Goal: Check status: Check status

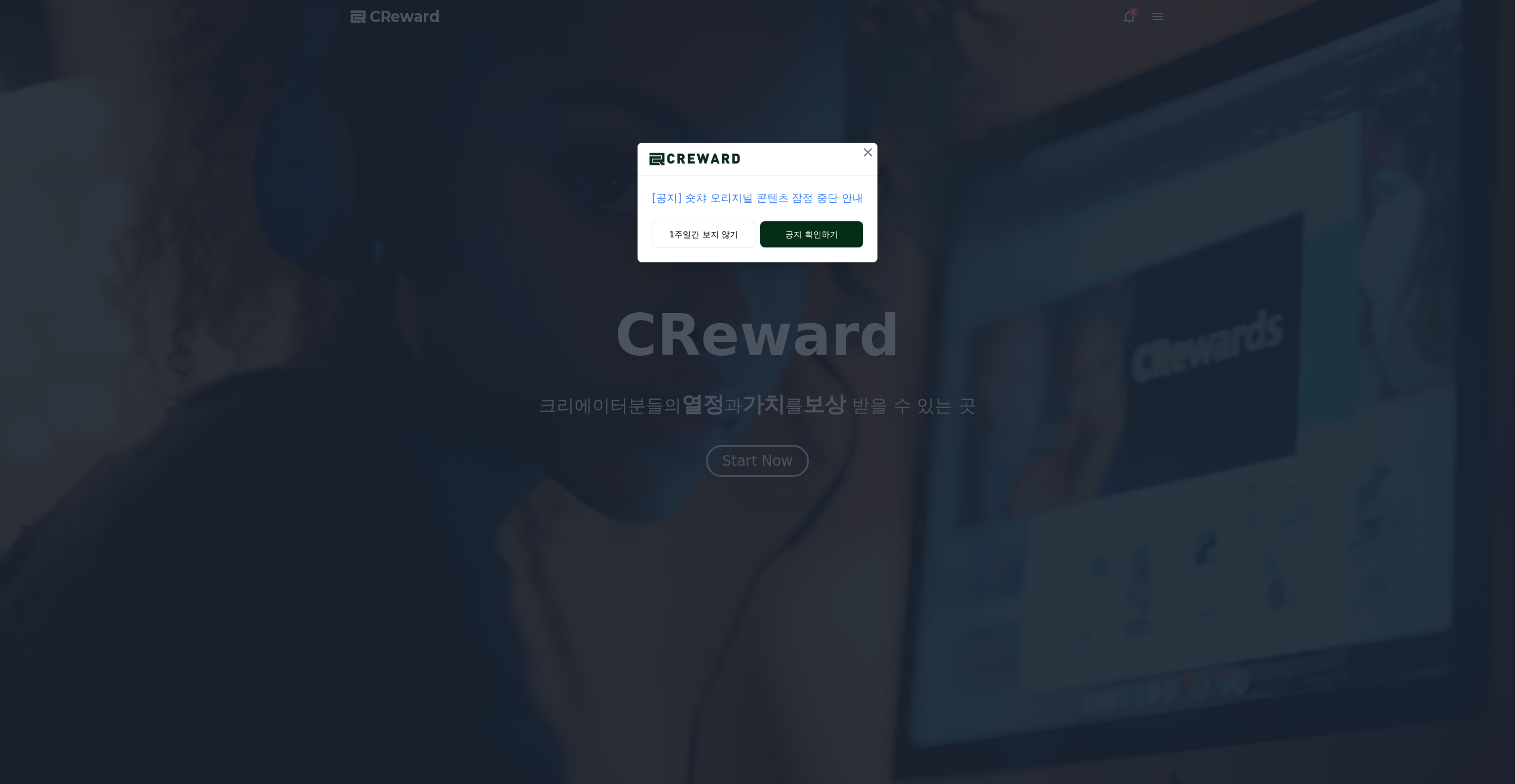
click at [821, 236] on button "공지 확인하기" at bounding box center [811, 234] width 103 height 26
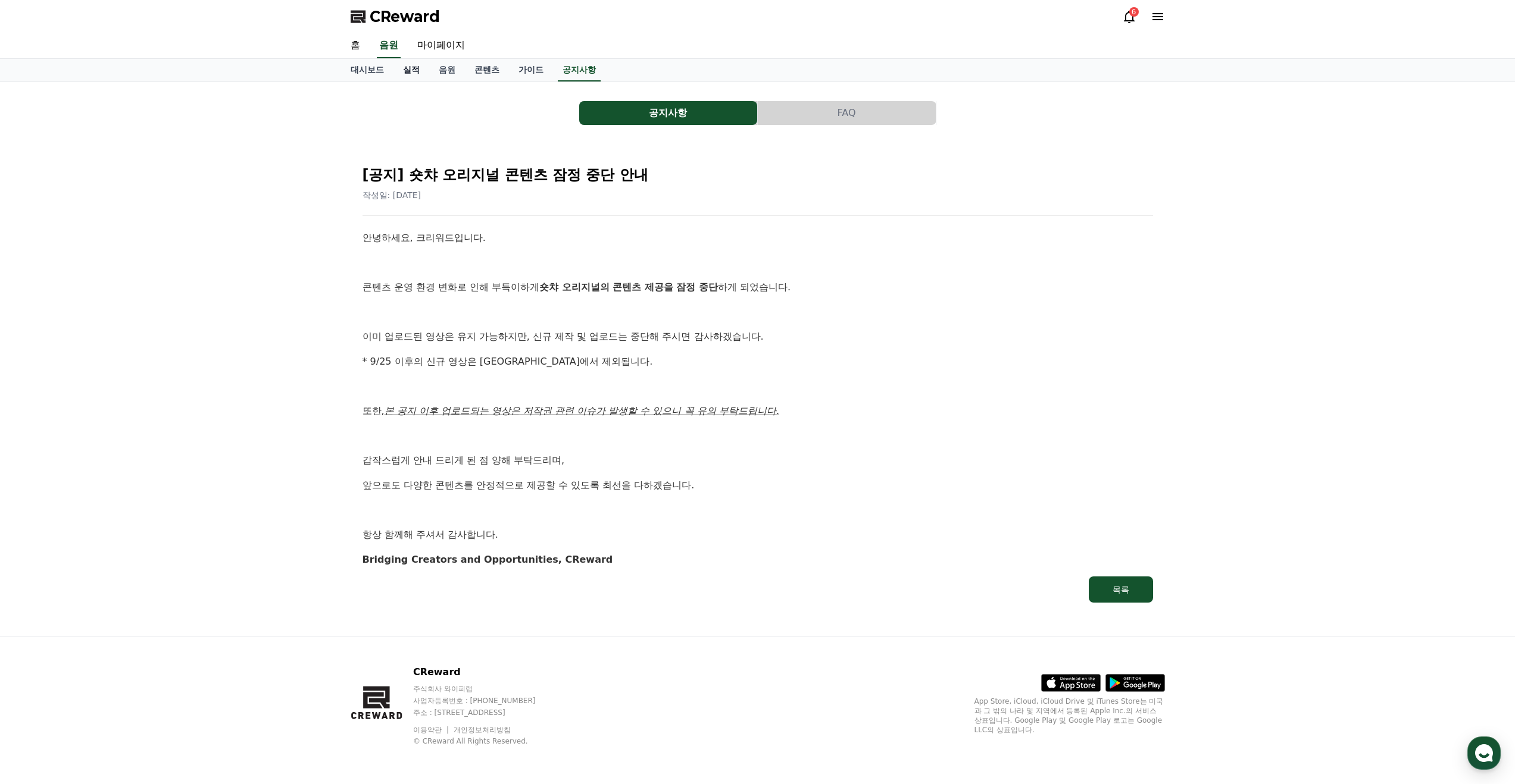
click at [398, 69] on link "실적" at bounding box center [411, 70] width 36 height 22
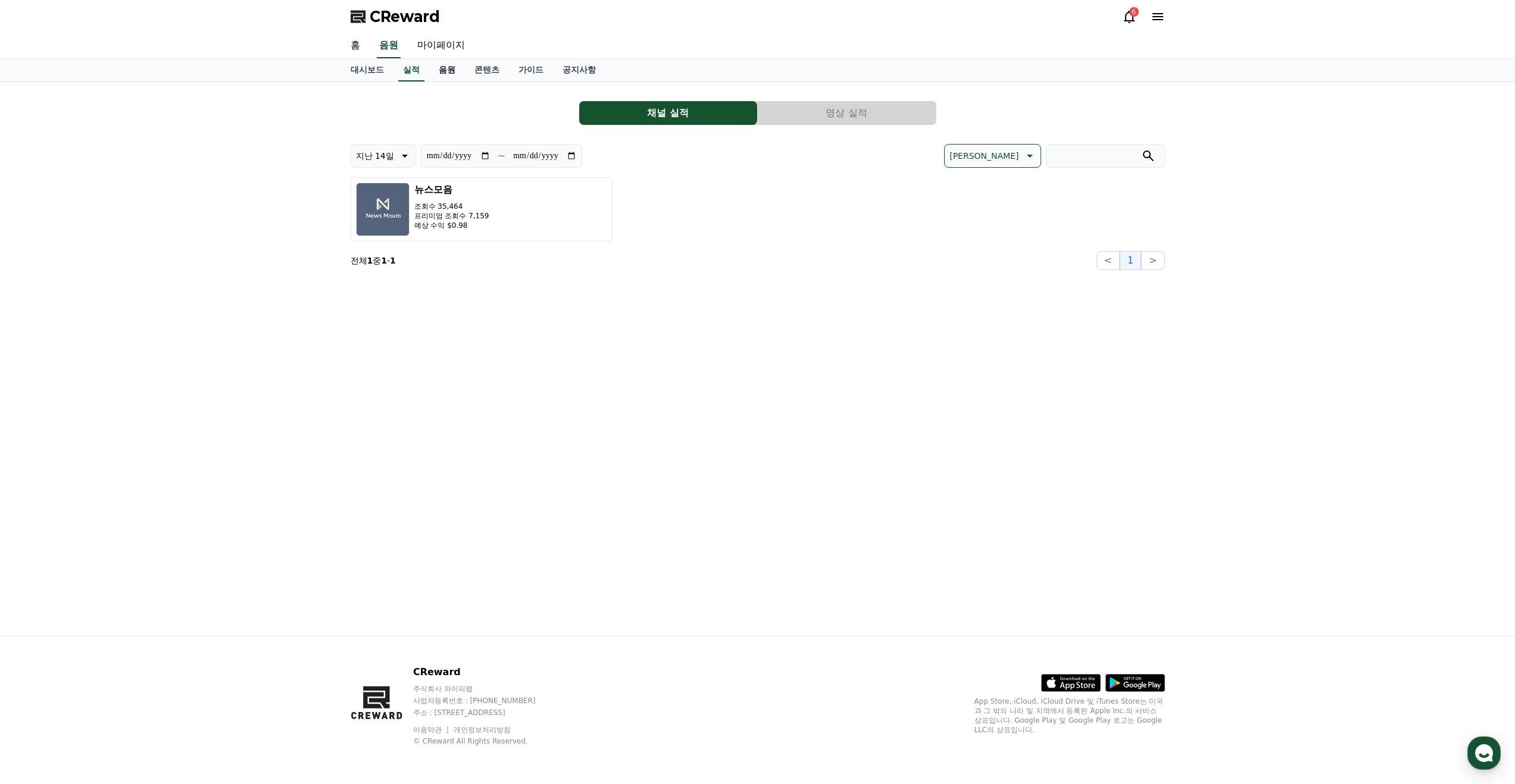
click at [435, 65] on link "음원" at bounding box center [446, 70] width 36 height 22
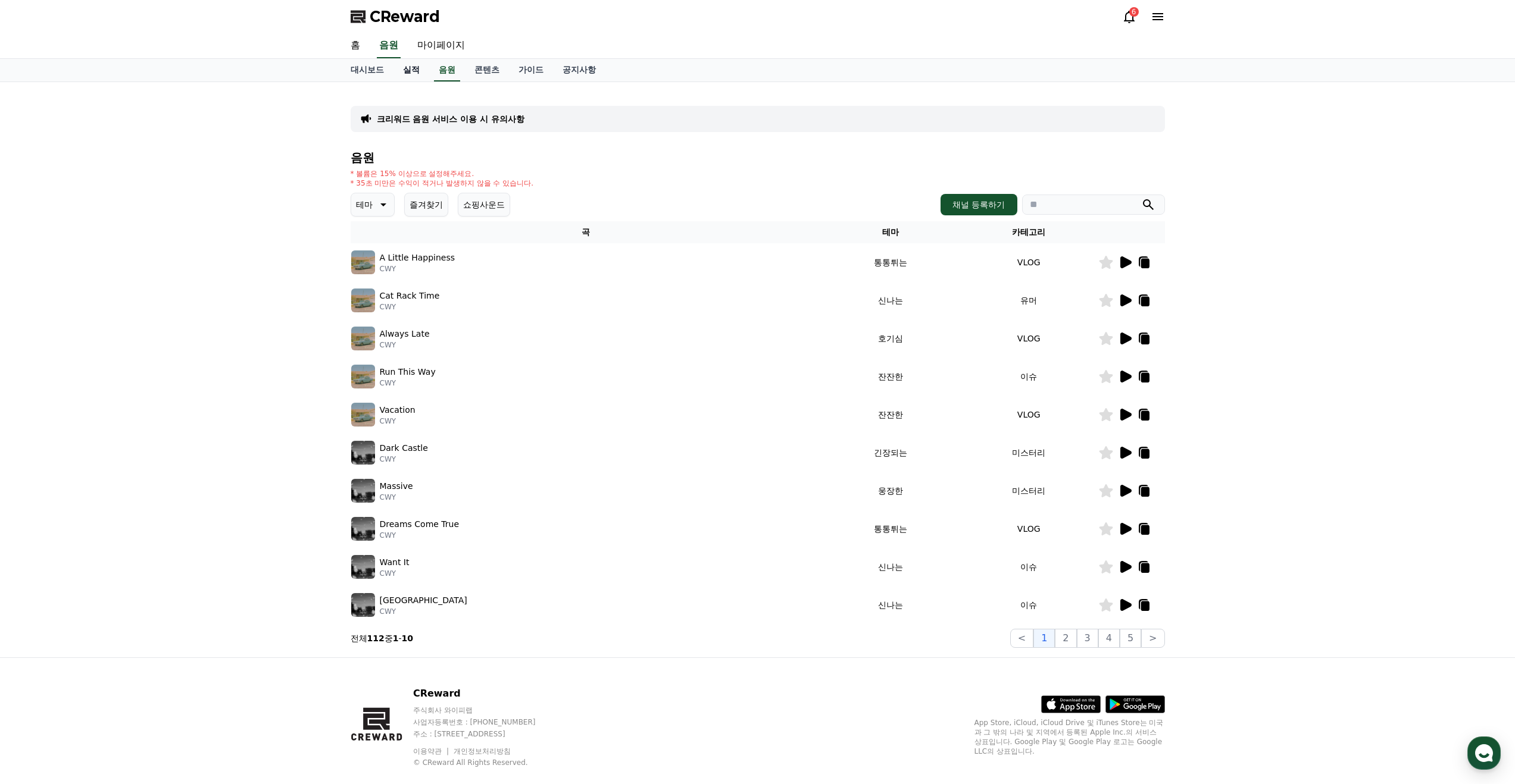
click at [403, 72] on link "실적" at bounding box center [411, 70] width 36 height 22
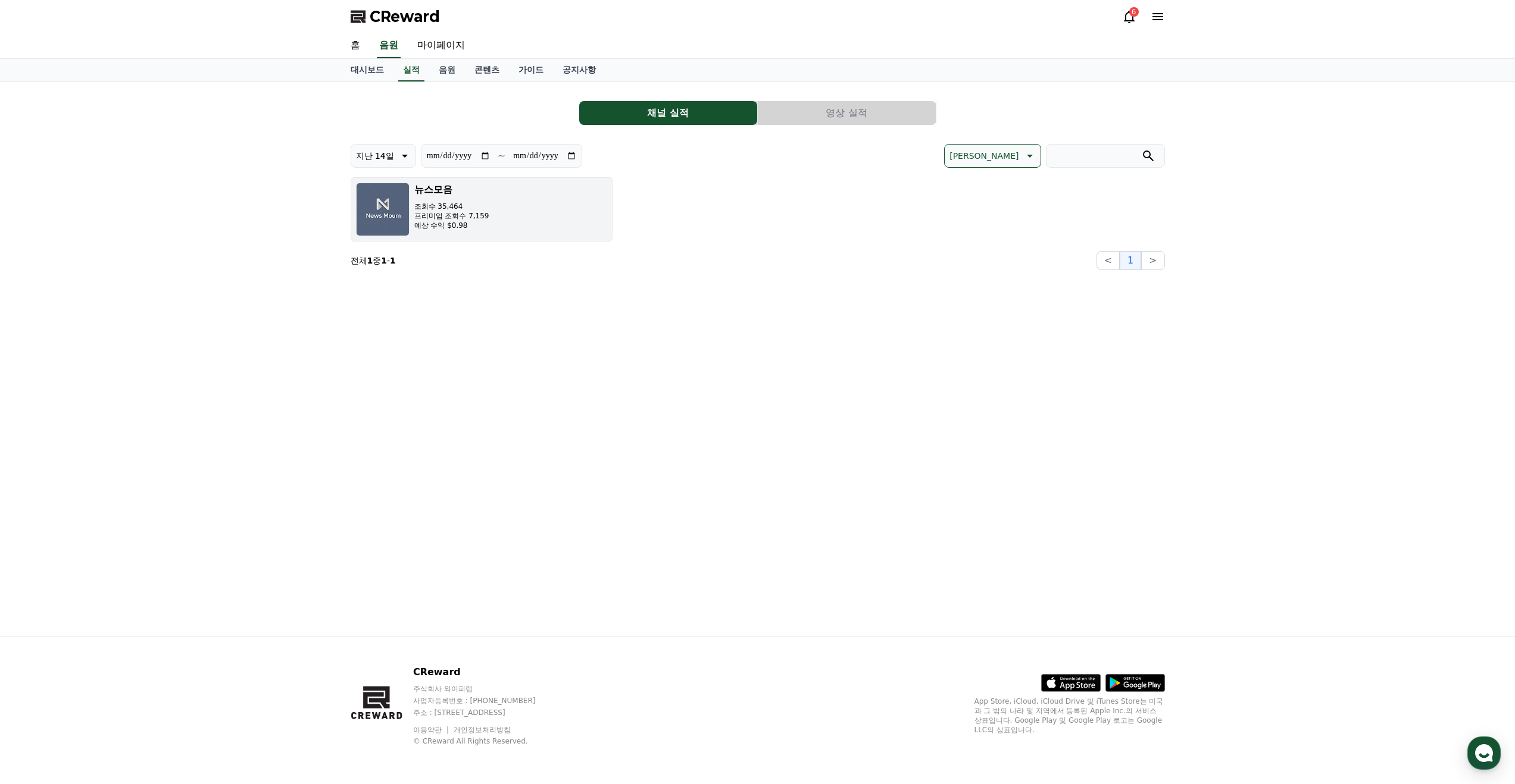
click at [527, 211] on button "뉴스모음 조회수 35,464 프리미엄 조회수 7,159 예상 수익 $0.98" at bounding box center [482, 209] width 262 height 64
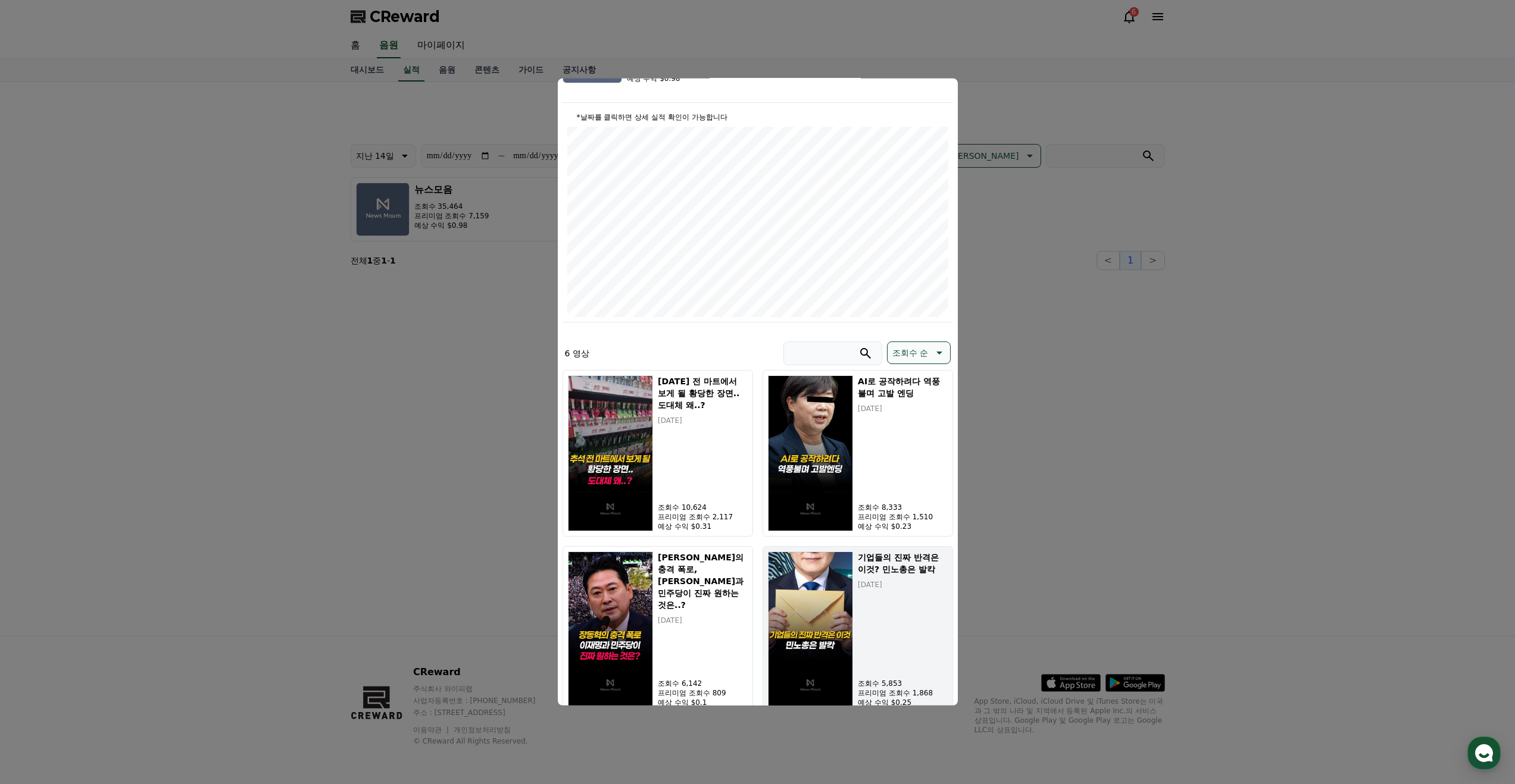
scroll to position [314, 0]
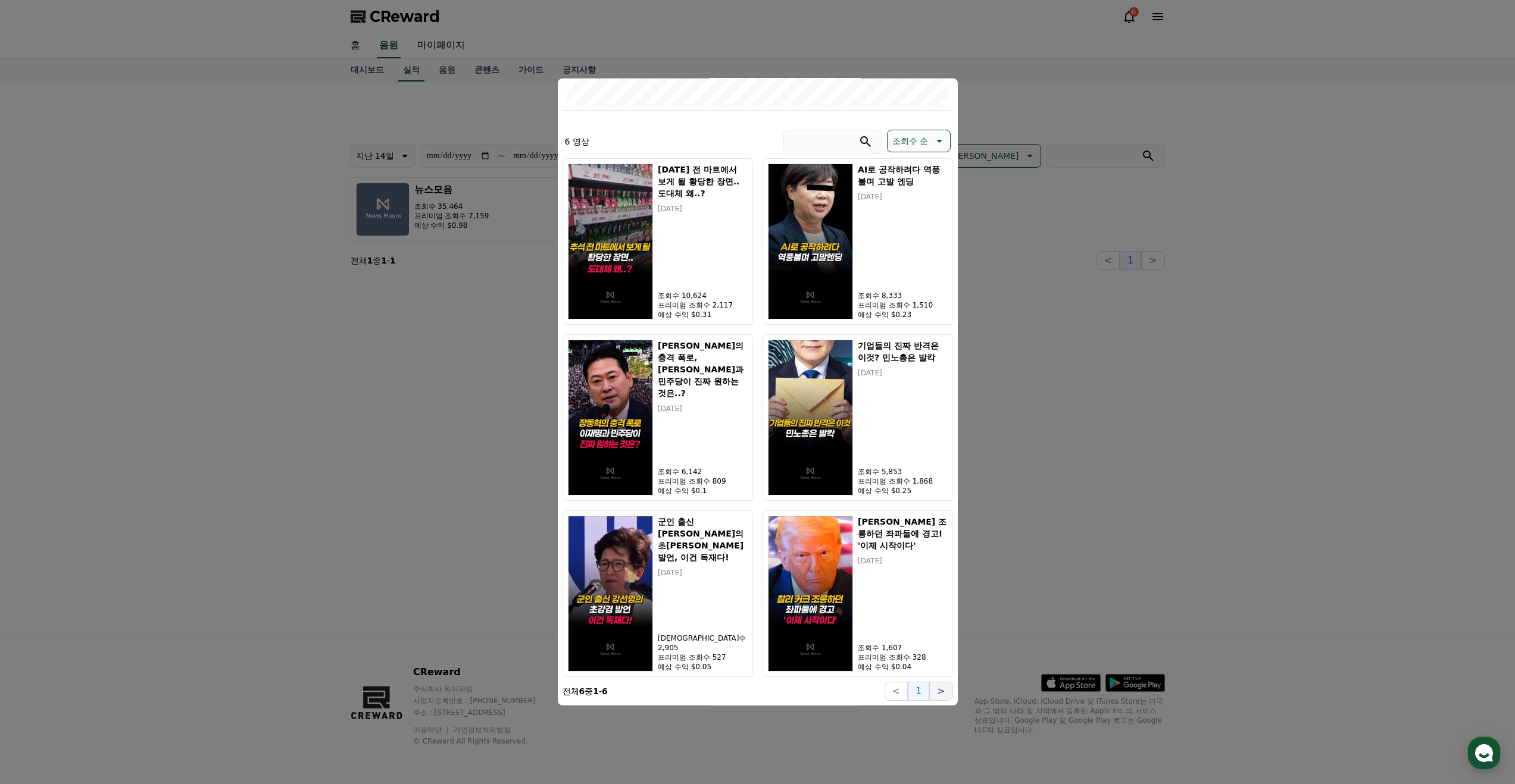
click at [943, 692] on button ">" at bounding box center [940, 691] width 23 height 19
click at [901, 695] on button "<" at bounding box center [895, 691] width 23 height 19
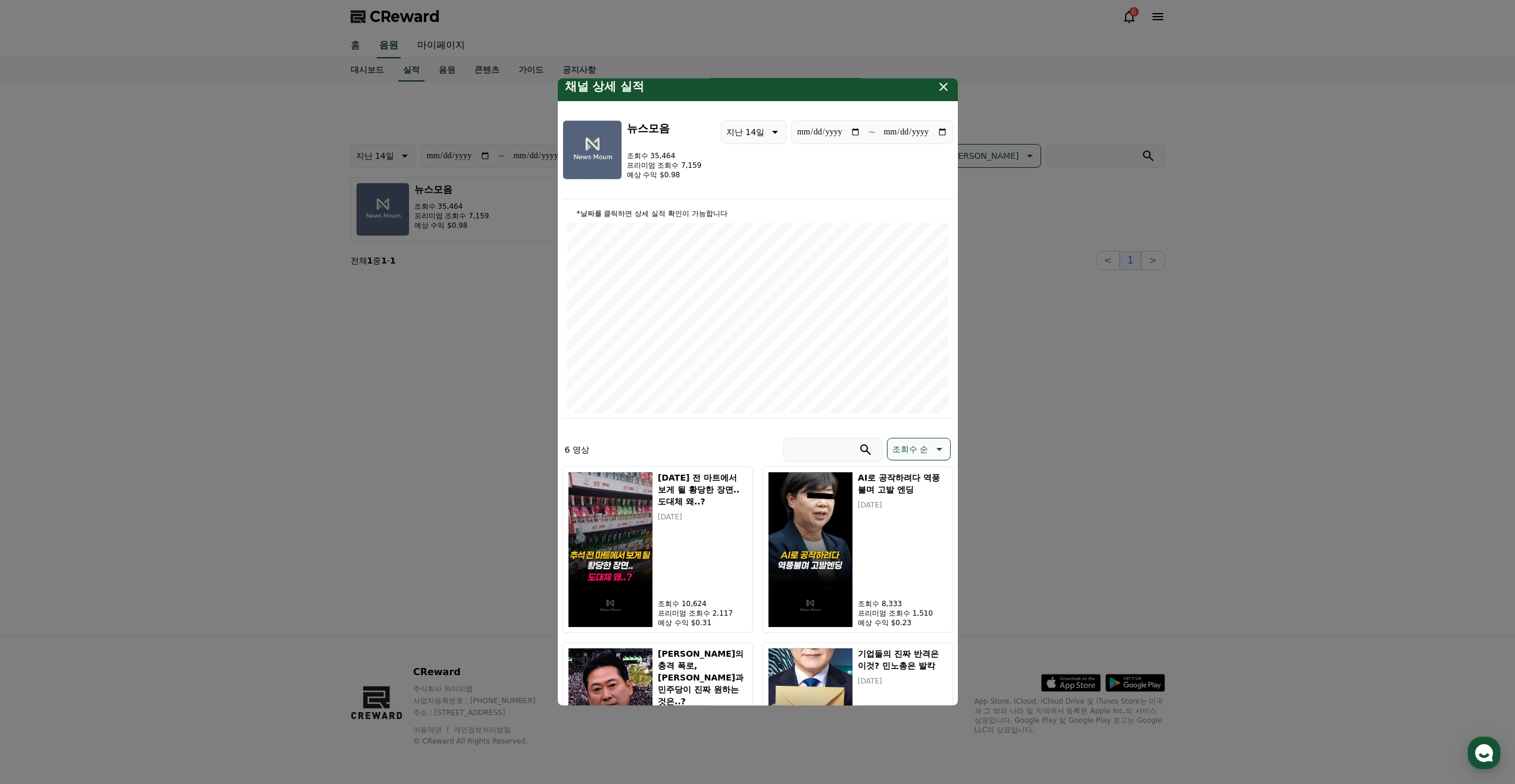
scroll to position [0, 0]
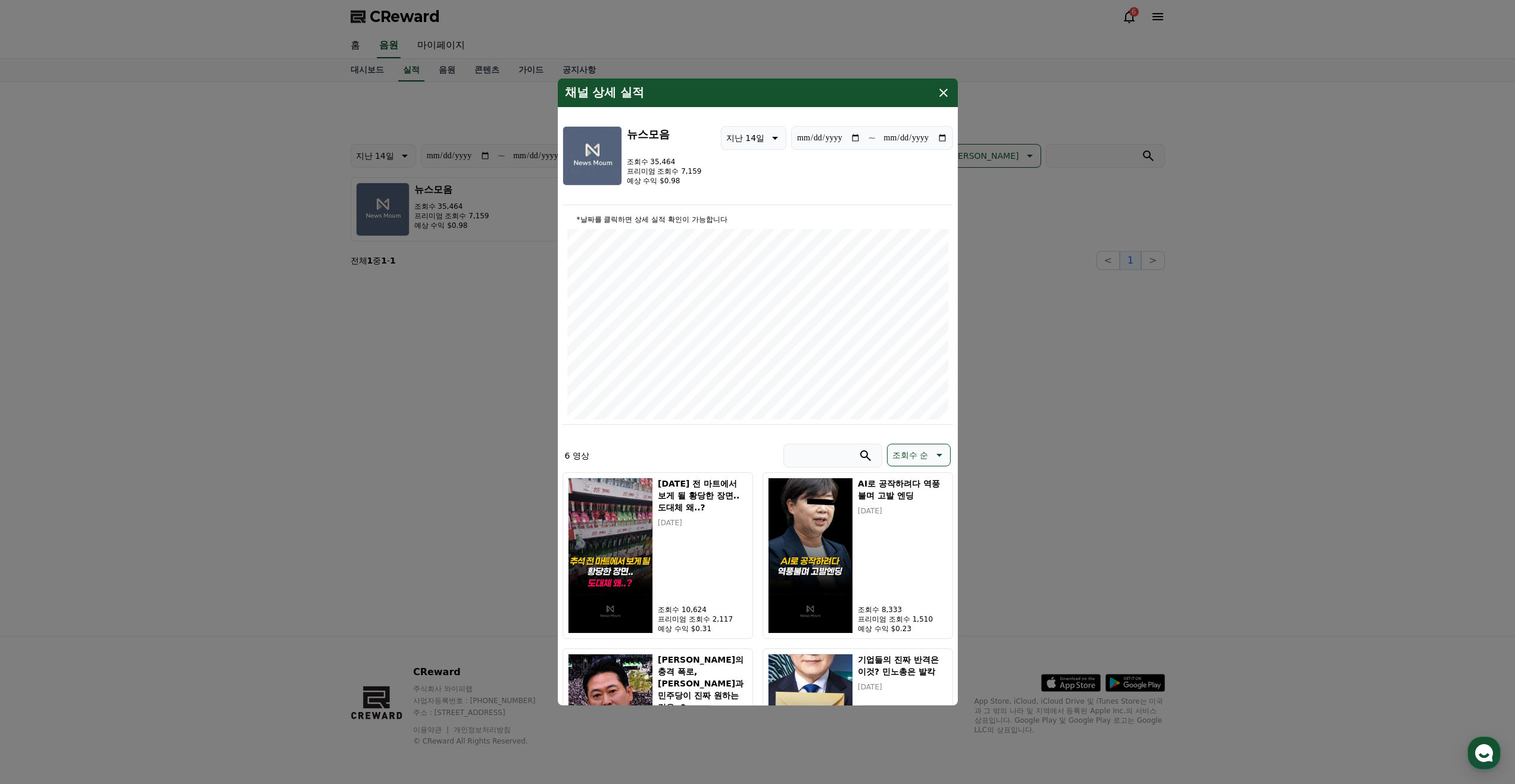
click at [940, 94] on icon "modal" at bounding box center [943, 93] width 14 height 14
